Goal: Task Accomplishment & Management: Complete application form

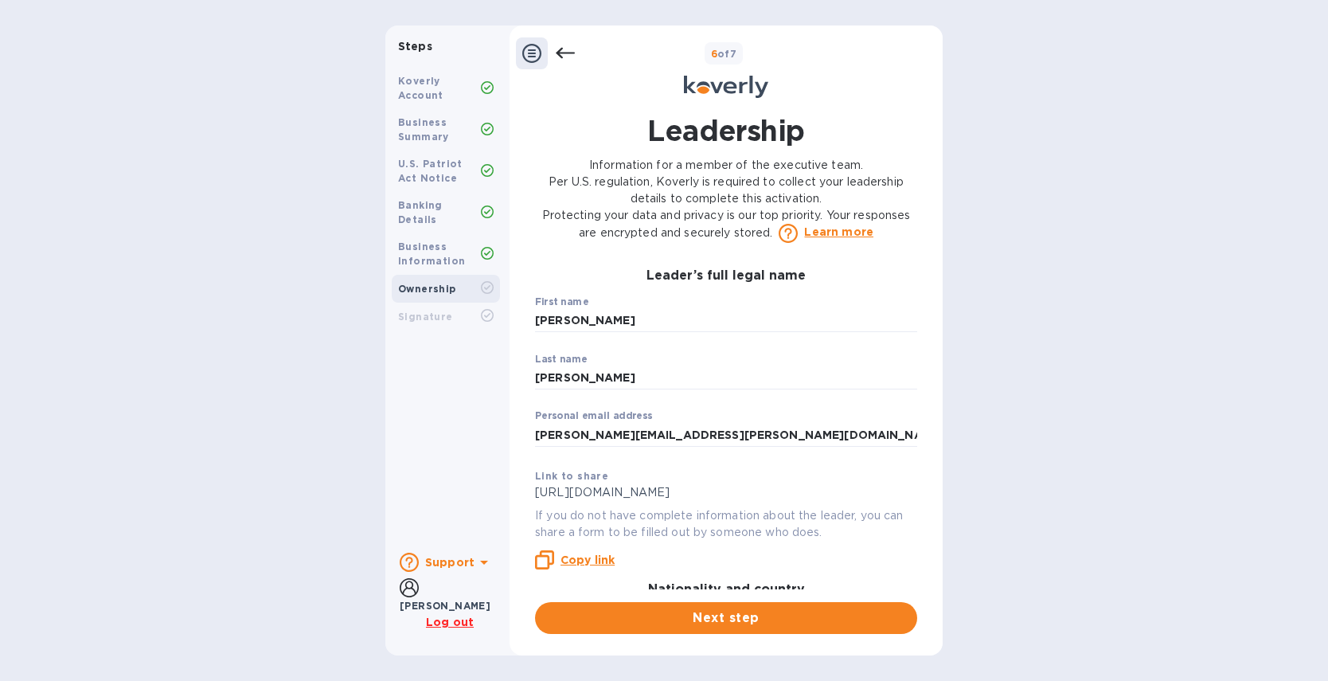
scroll to position [273, 0]
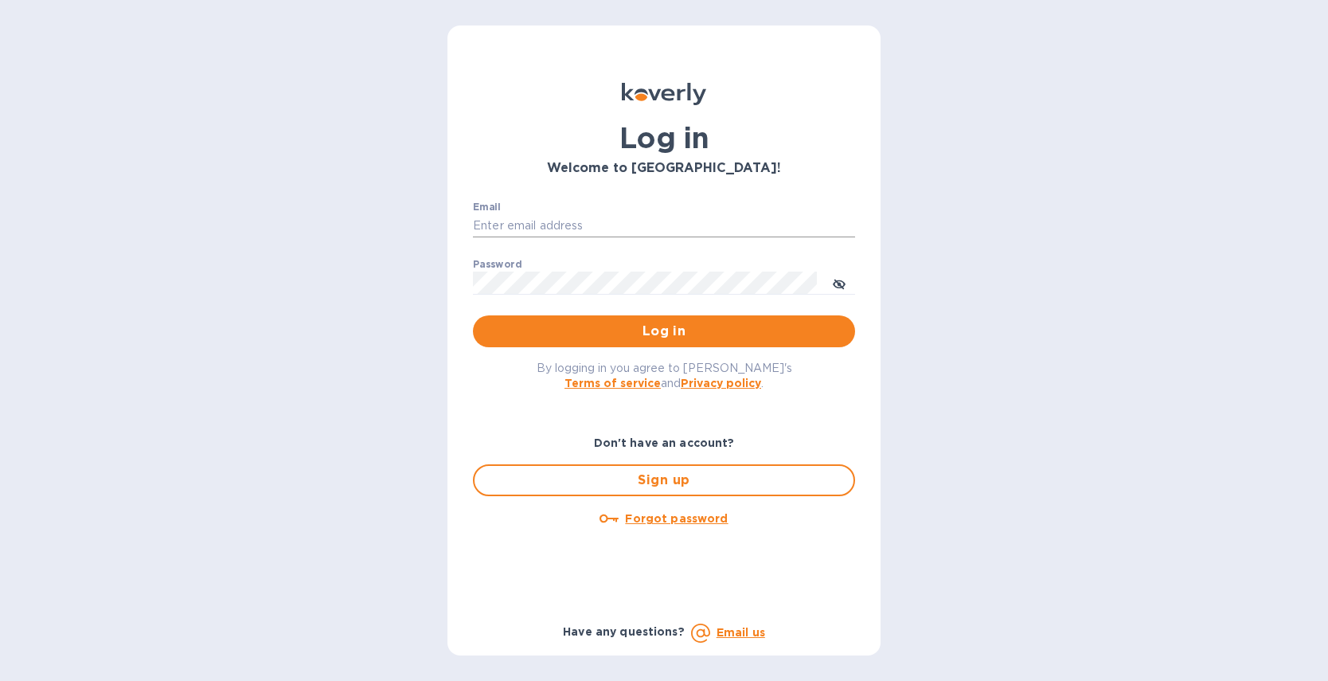
type input "rebecca@airseaintl.net"
click at [623, 324] on span "Log in" at bounding box center [664, 331] width 357 height 19
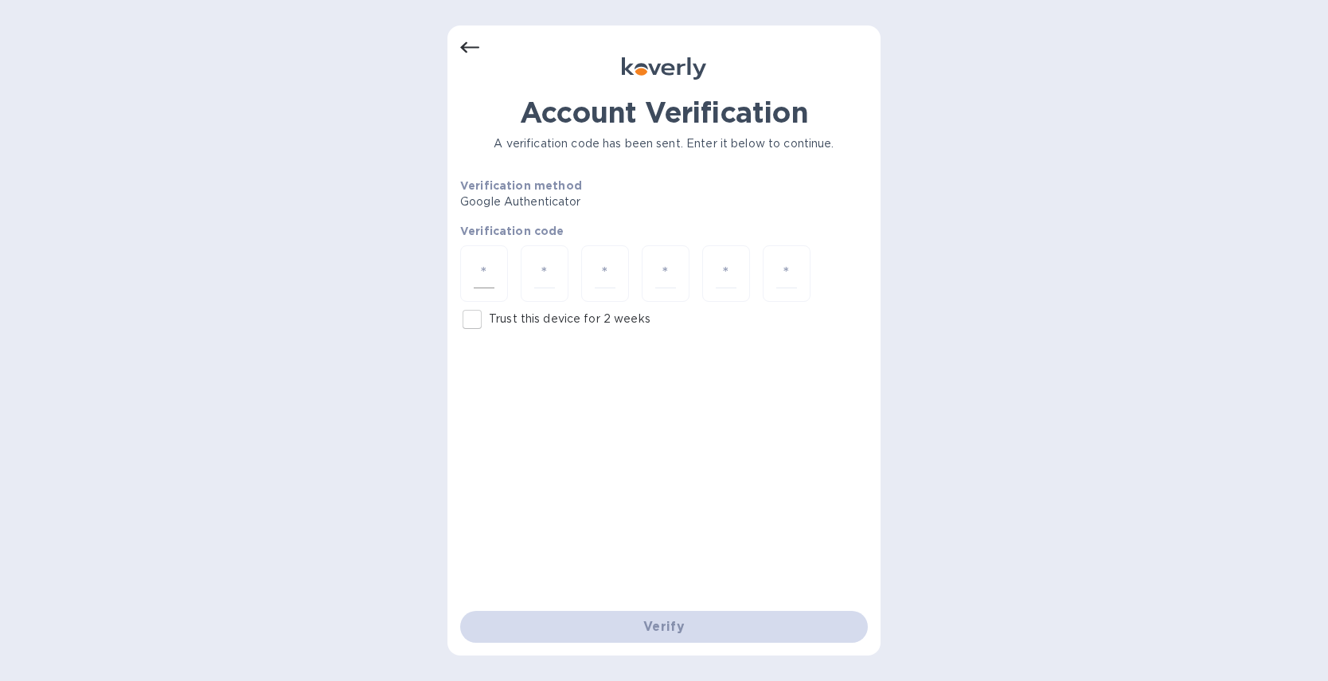
click at [502, 274] on div at bounding box center [484, 273] width 48 height 57
type input "4"
type input "8"
type input "3"
type input "5"
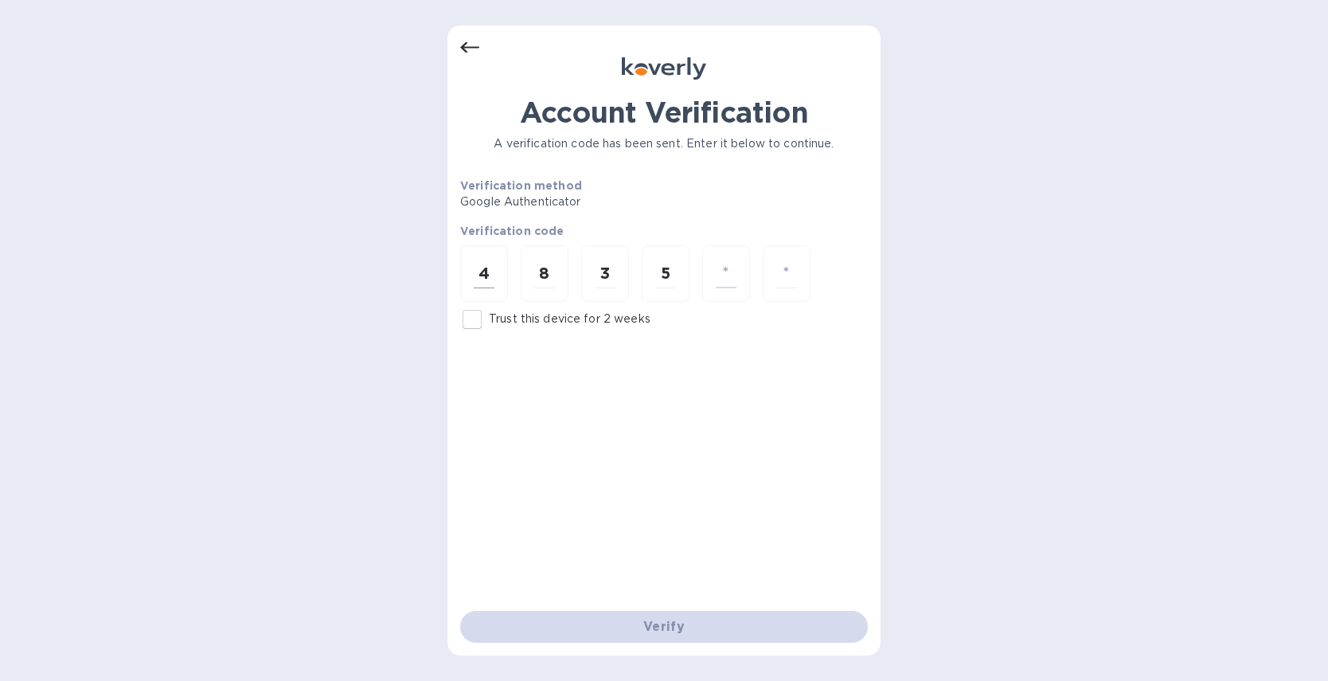
type input "7"
type input "9"
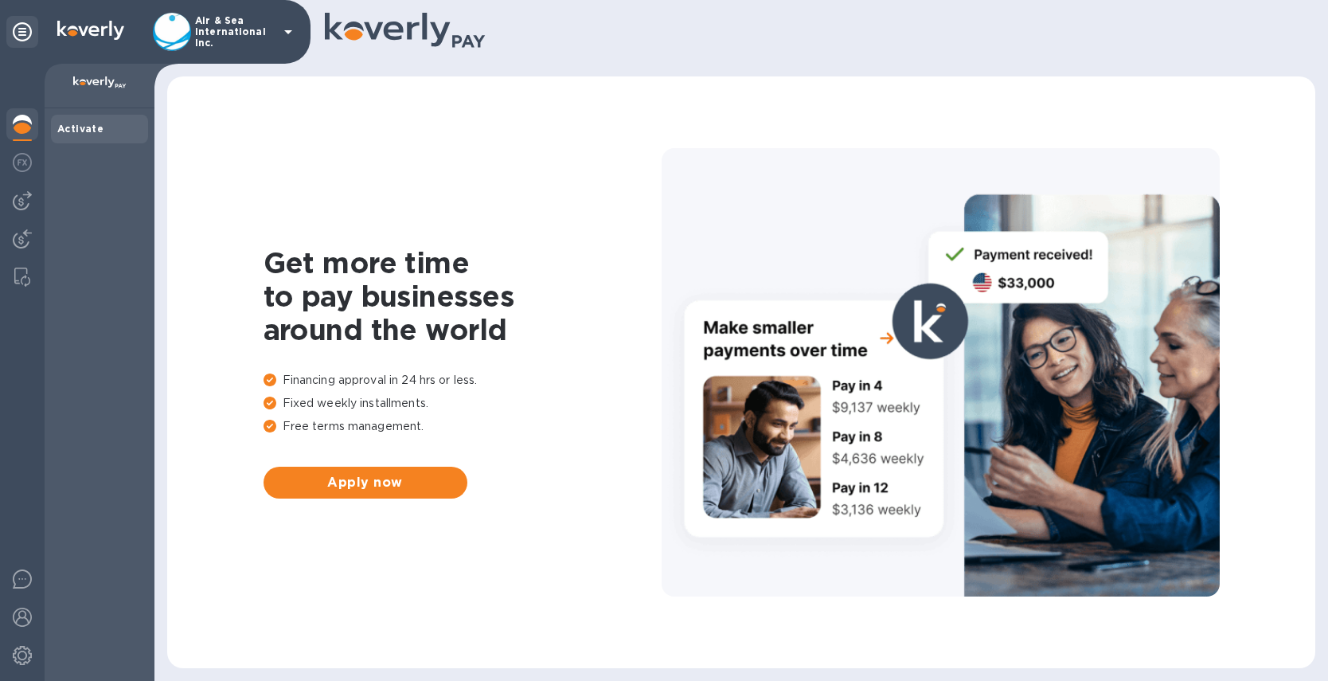
click at [294, 33] on icon at bounding box center [288, 31] width 19 height 19
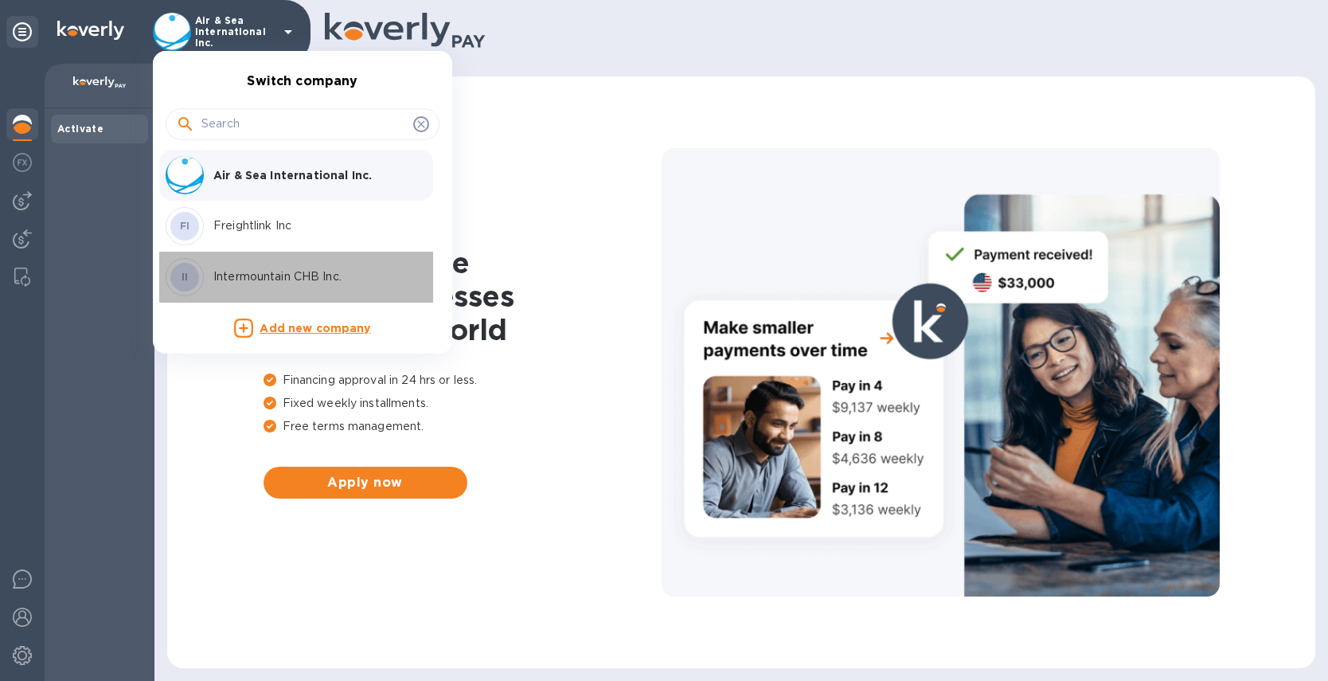
click at [280, 279] on p "Intermountain CHB Inc." at bounding box center [313, 276] width 201 height 17
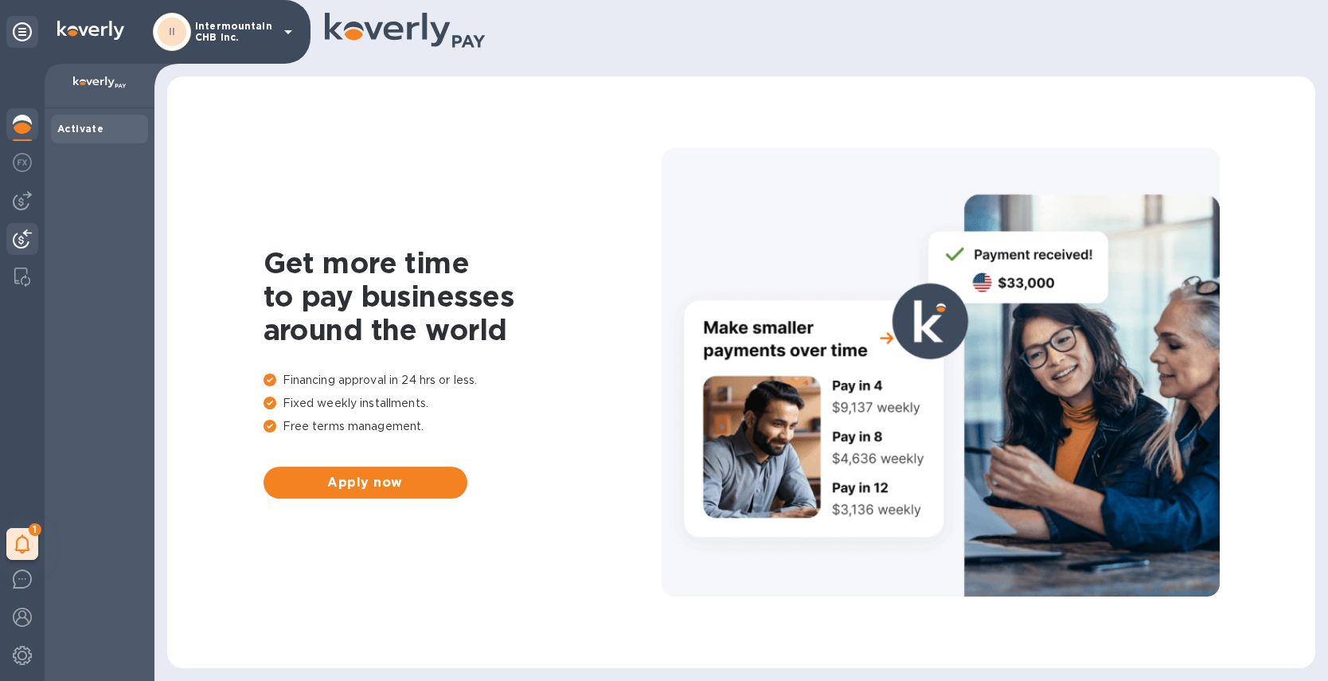
click at [24, 234] on img at bounding box center [22, 238] width 19 height 19
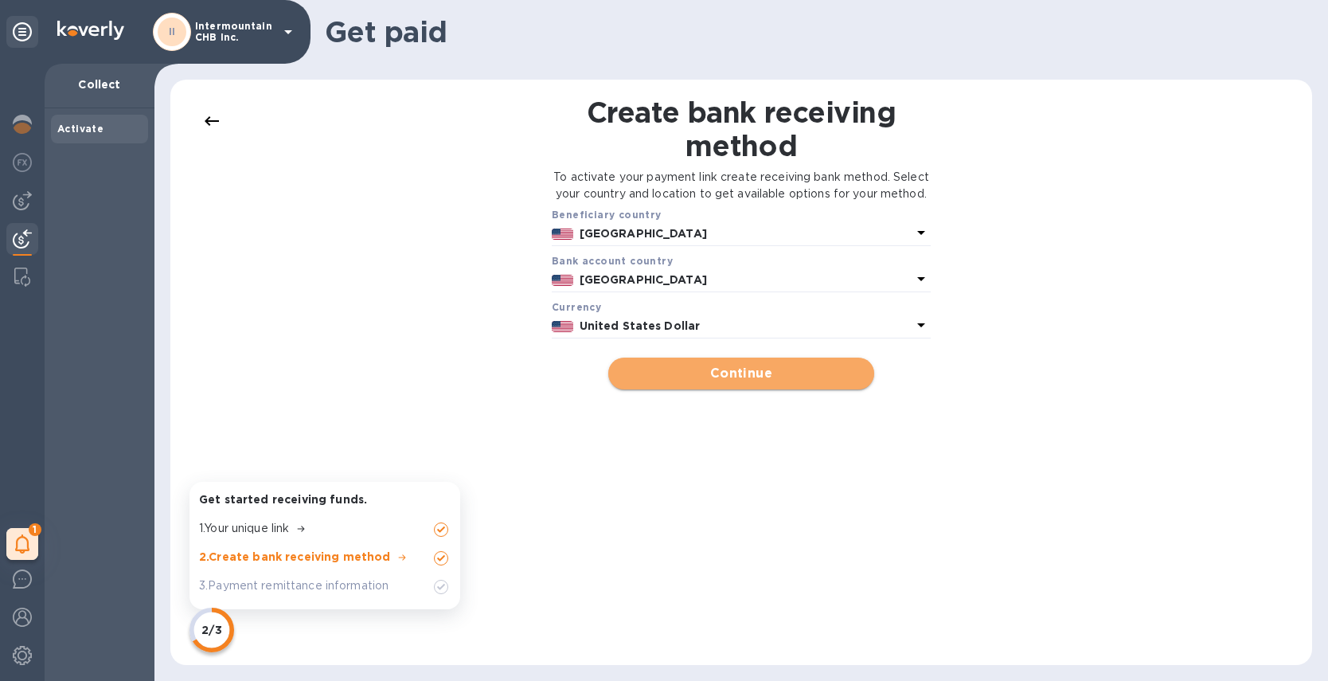
click at [721, 389] on button "Continue" at bounding box center [740, 374] width 265 height 32
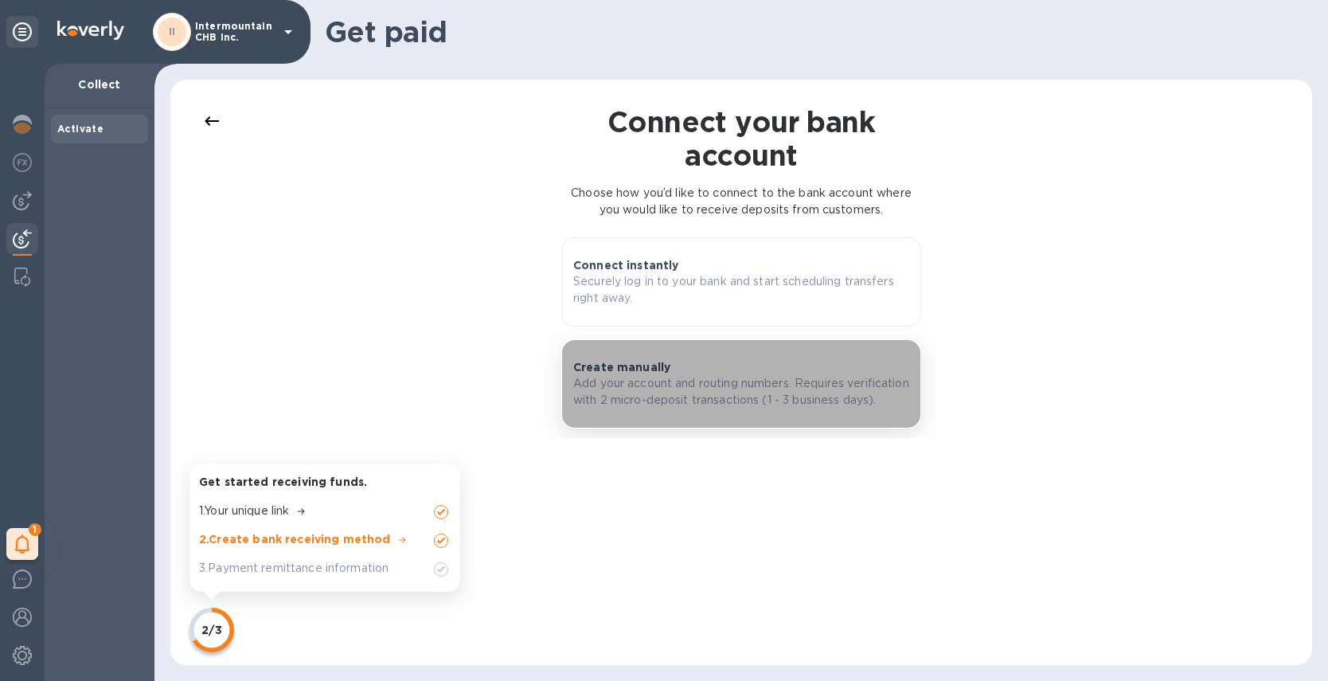
click at [768, 390] on p "Add your account and routing numbers. Requires verification with 2 micro-deposi…" at bounding box center [741, 391] width 336 height 33
